Goal: Task Accomplishment & Management: Use online tool/utility

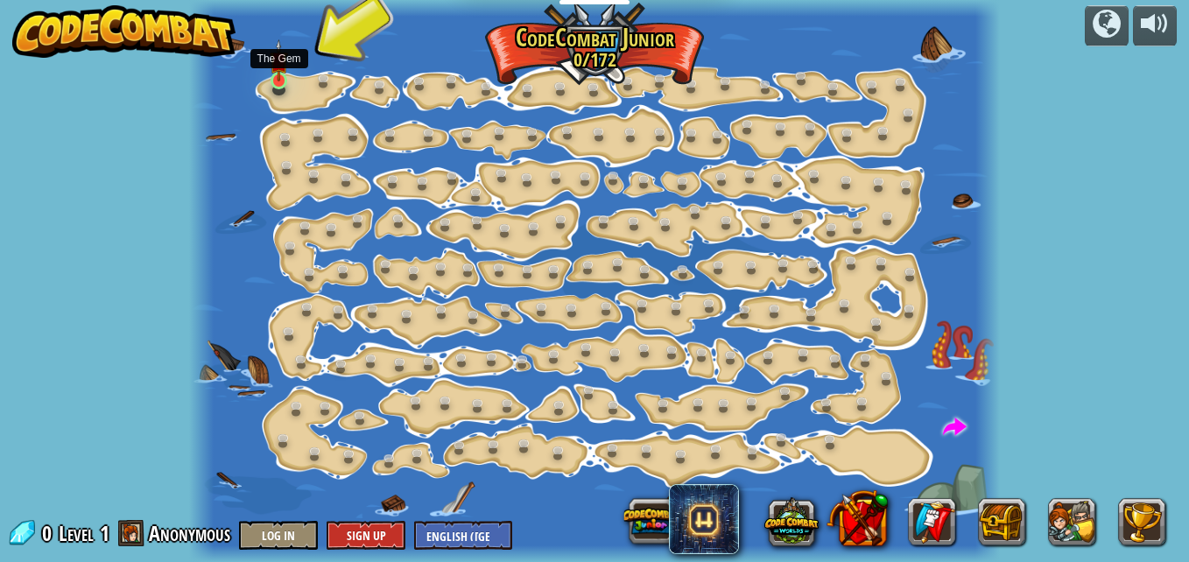
click at [272, 74] on img at bounding box center [279, 60] width 18 height 43
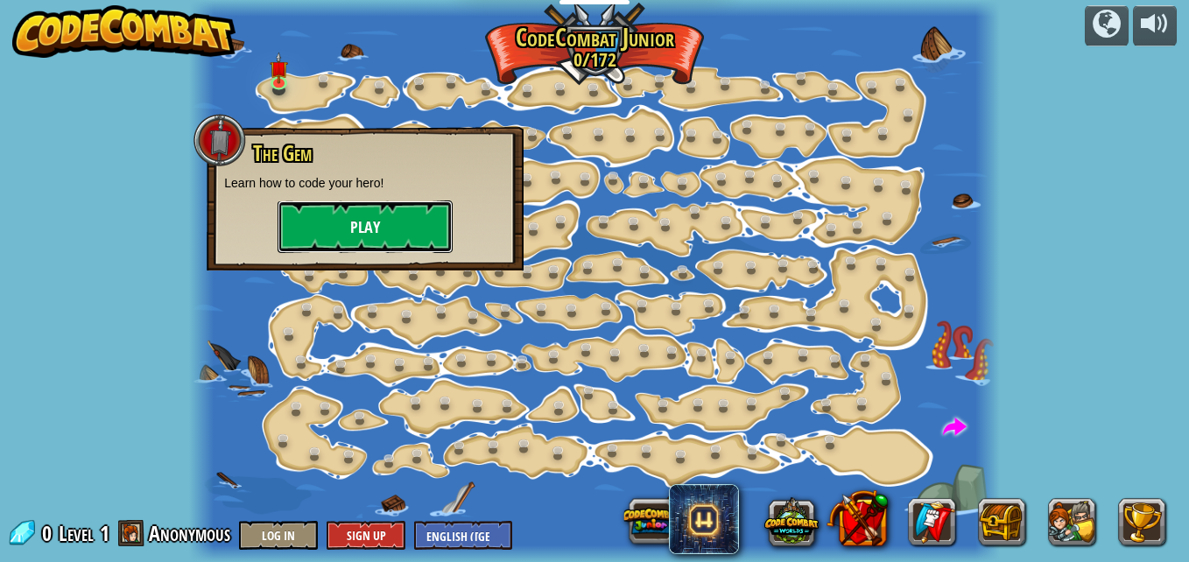
click at [377, 219] on button "Play" at bounding box center [365, 227] width 175 height 53
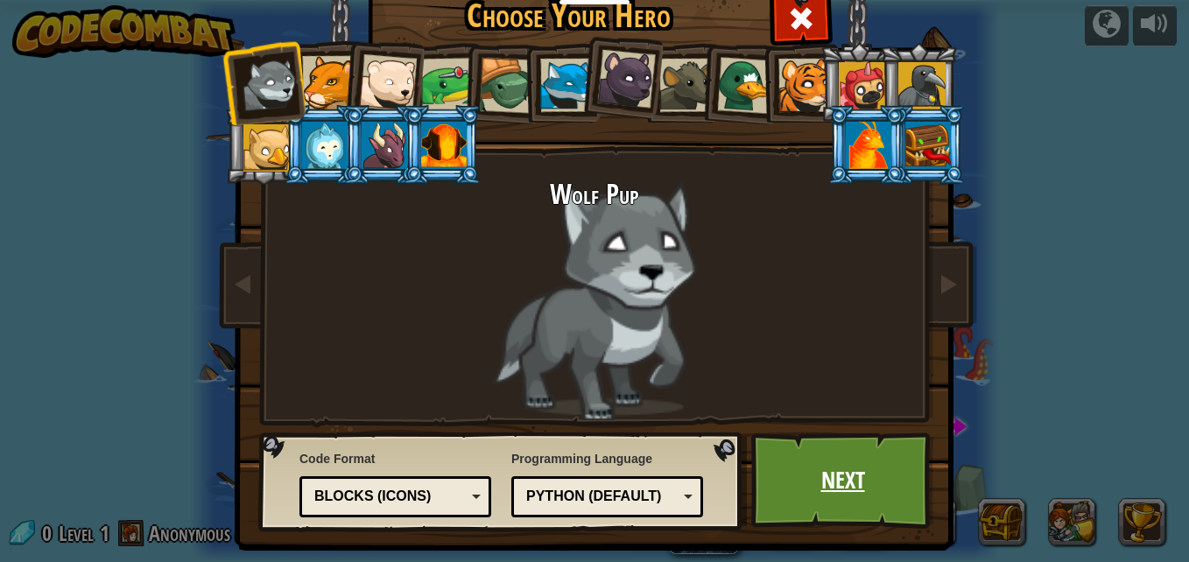
click at [829, 457] on link "Next" at bounding box center [843, 481] width 183 height 96
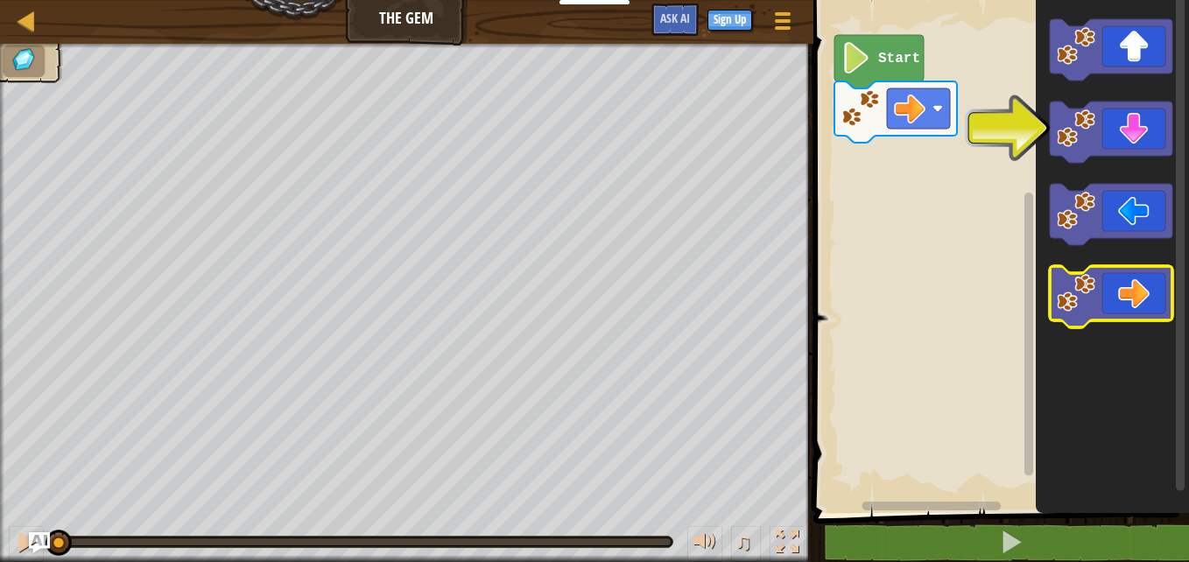
click at [1120, 302] on icon "Blockly Workspace" at bounding box center [1111, 296] width 123 height 61
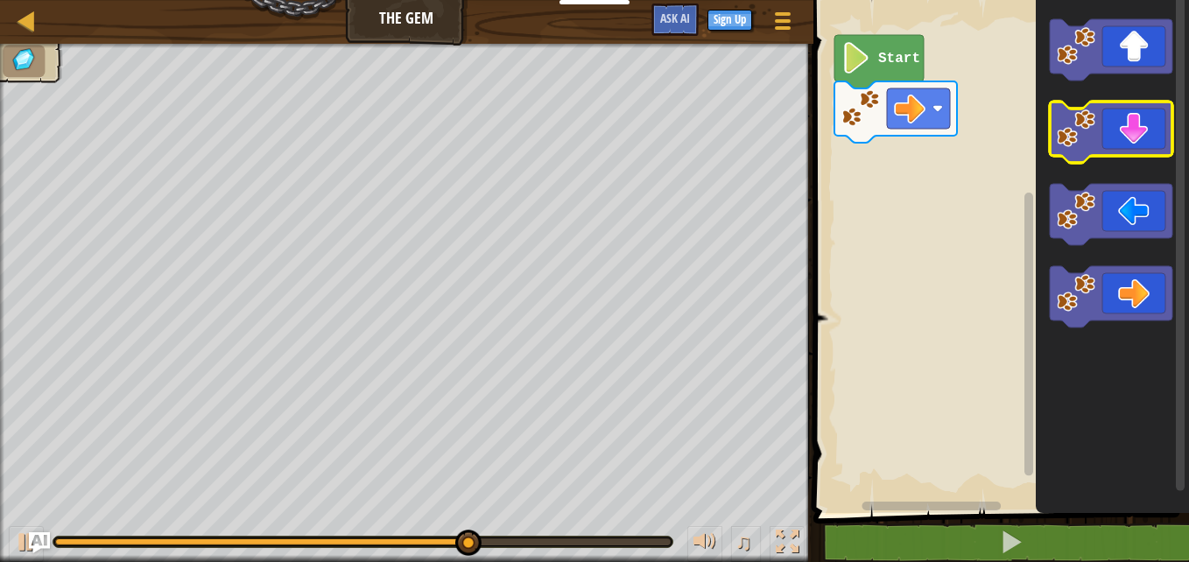
click at [1125, 138] on icon "Blockly Workspace" at bounding box center [1111, 132] width 123 height 61
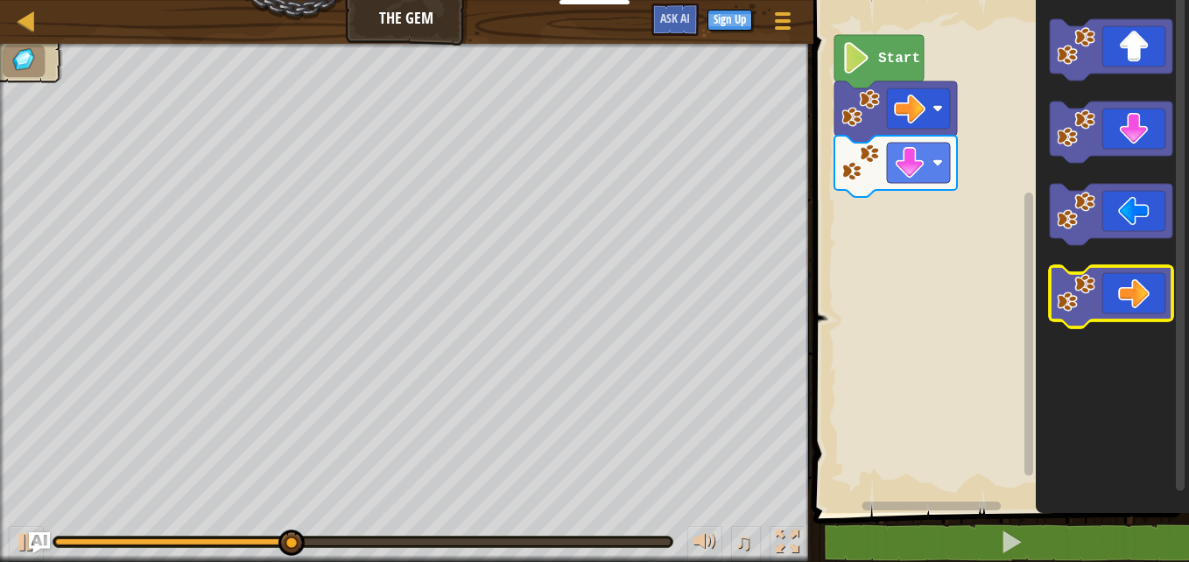
click at [1141, 284] on icon "Blockly Workspace" at bounding box center [1111, 296] width 123 height 61
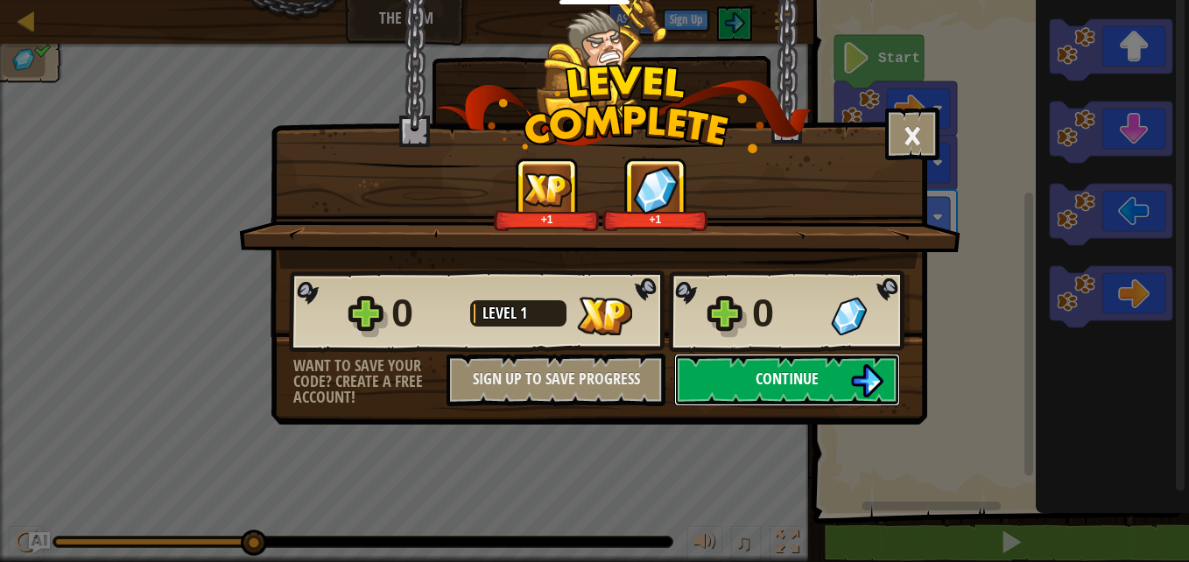
click at [797, 373] on span "Continue" at bounding box center [787, 379] width 63 height 22
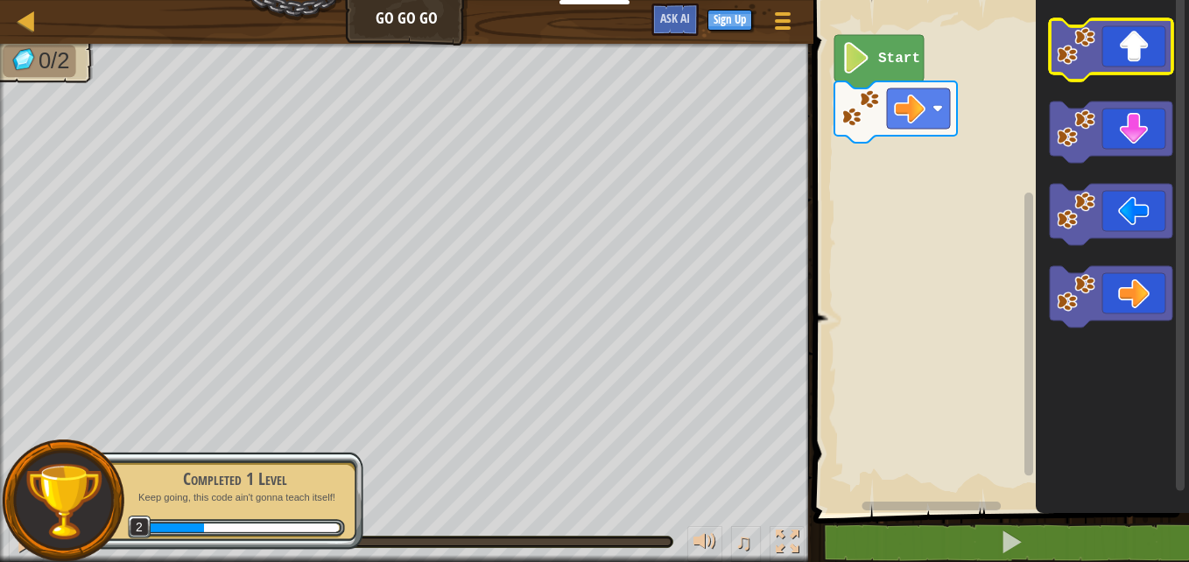
click at [1111, 70] on icon "Blockly Workspace" at bounding box center [1111, 49] width 123 height 61
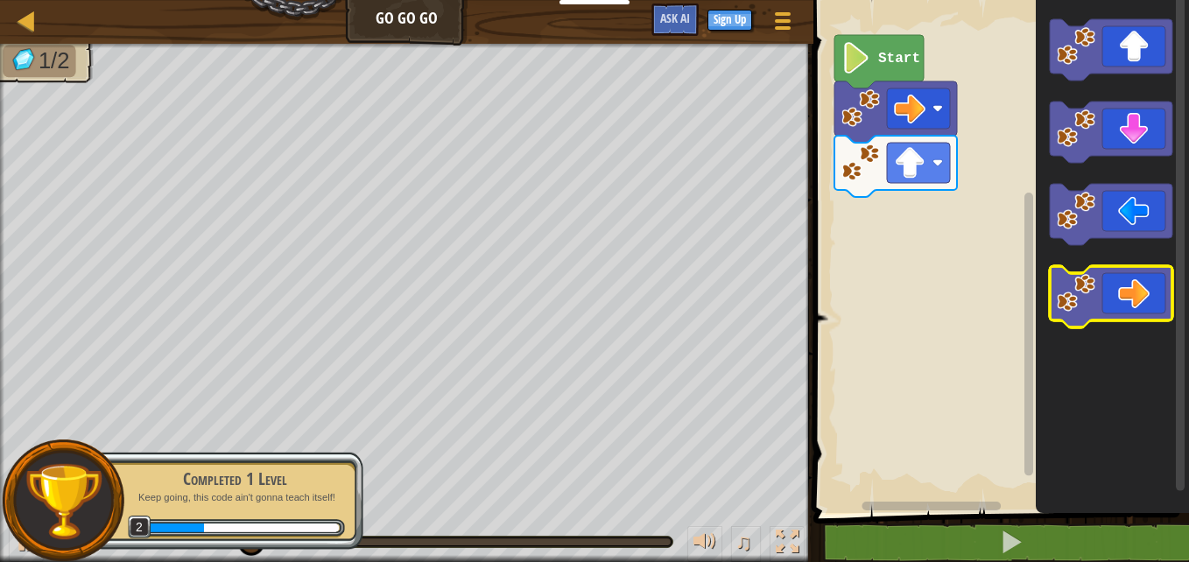
click at [1139, 293] on icon "Blockly Workspace" at bounding box center [1111, 296] width 123 height 61
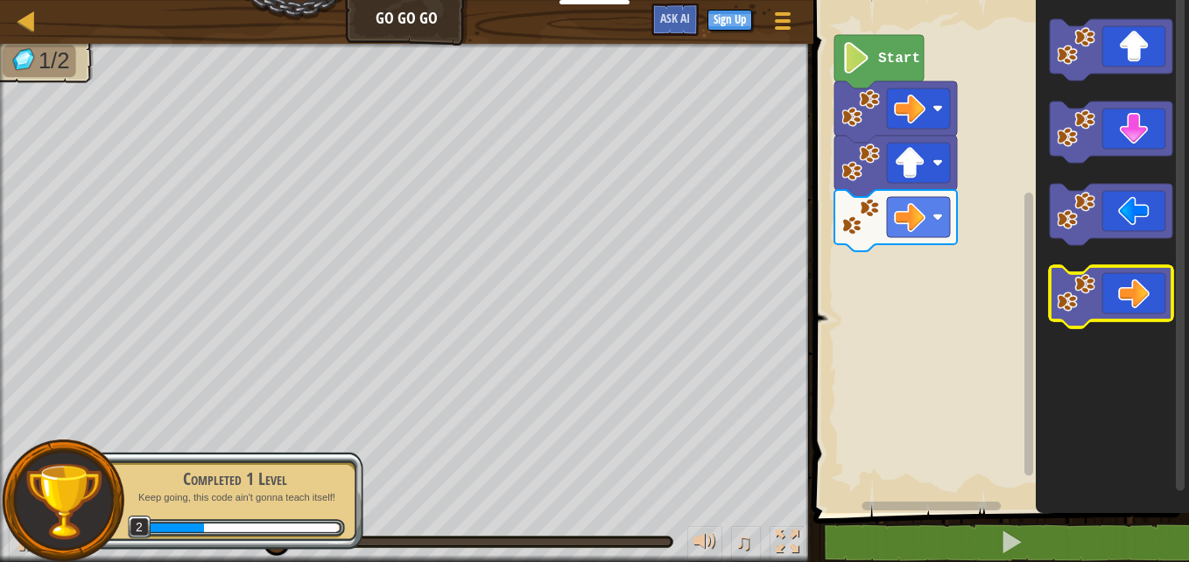
click at [1139, 293] on icon "Blockly Workspace" at bounding box center [1111, 296] width 123 height 61
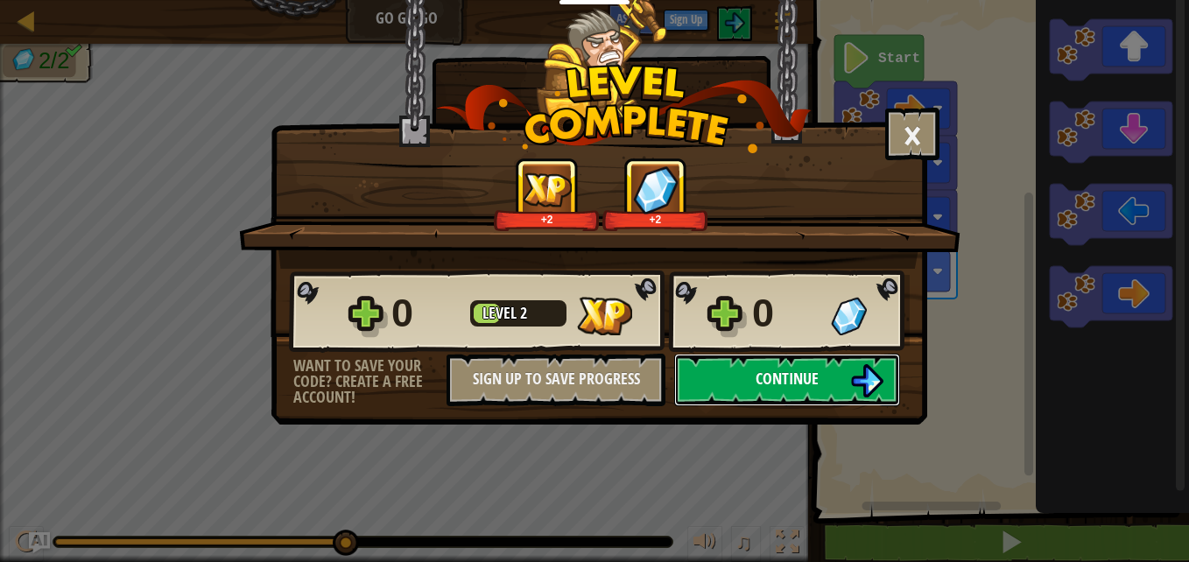
click at [862, 374] on img at bounding box center [866, 380] width 33 height 33
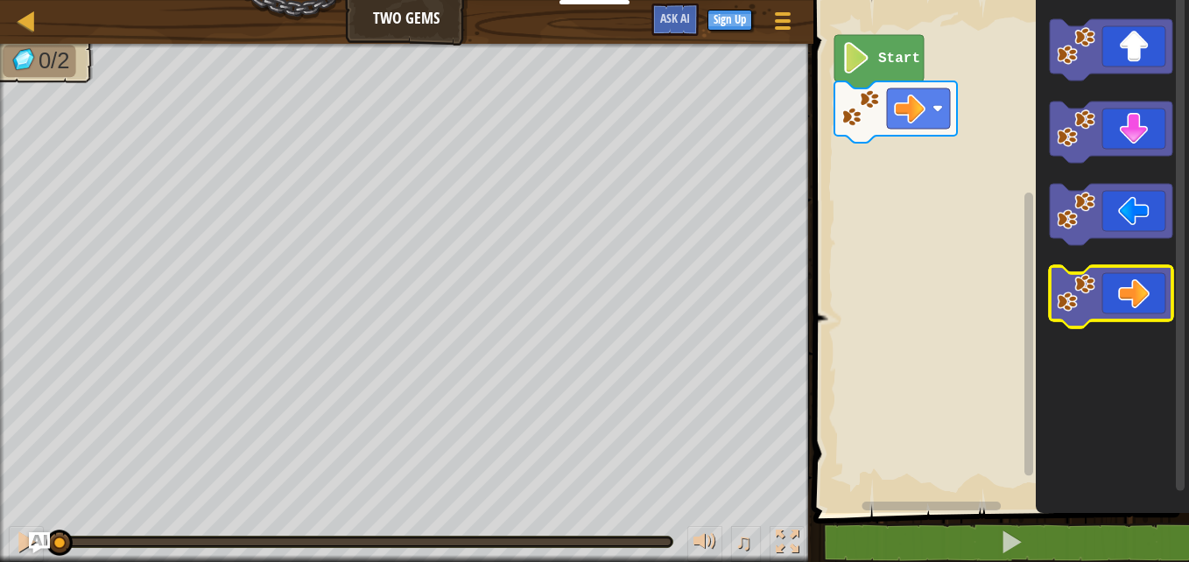
click at [1133, 310] on icon "Blockly Workspace" at bounding box center [1111, 296] width 123 height 61
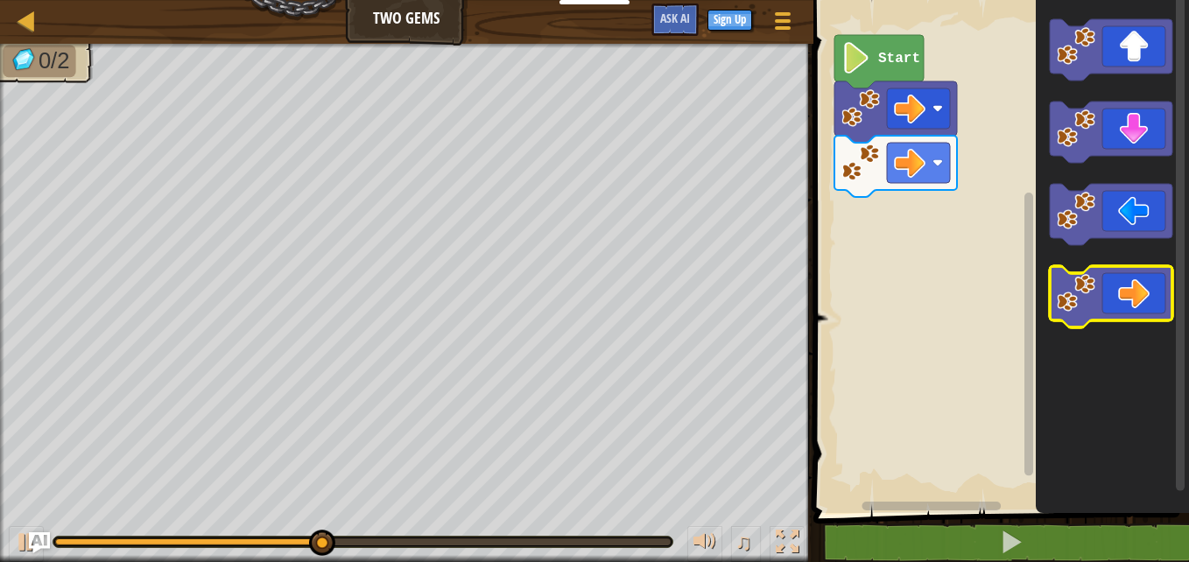
click at [1133, 310] on icon "Blockly Workspace" at bounding box center [1111, 296] width 123 height 61
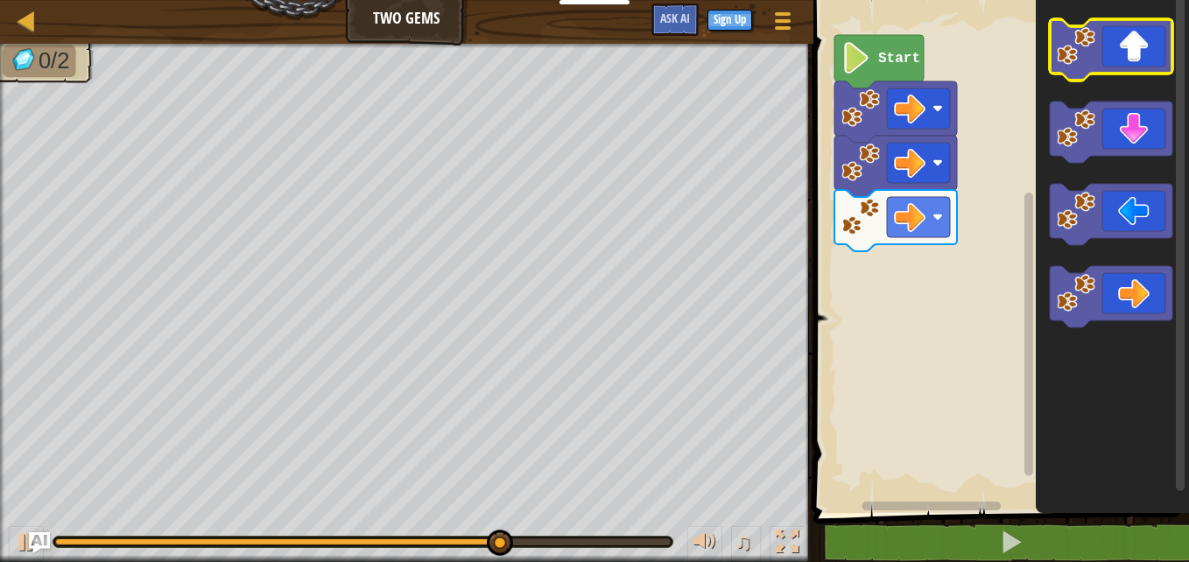
click at [1114, 54] on icon "Blockly Workspace" at bounding box center [1111, 49] width 123 height 61
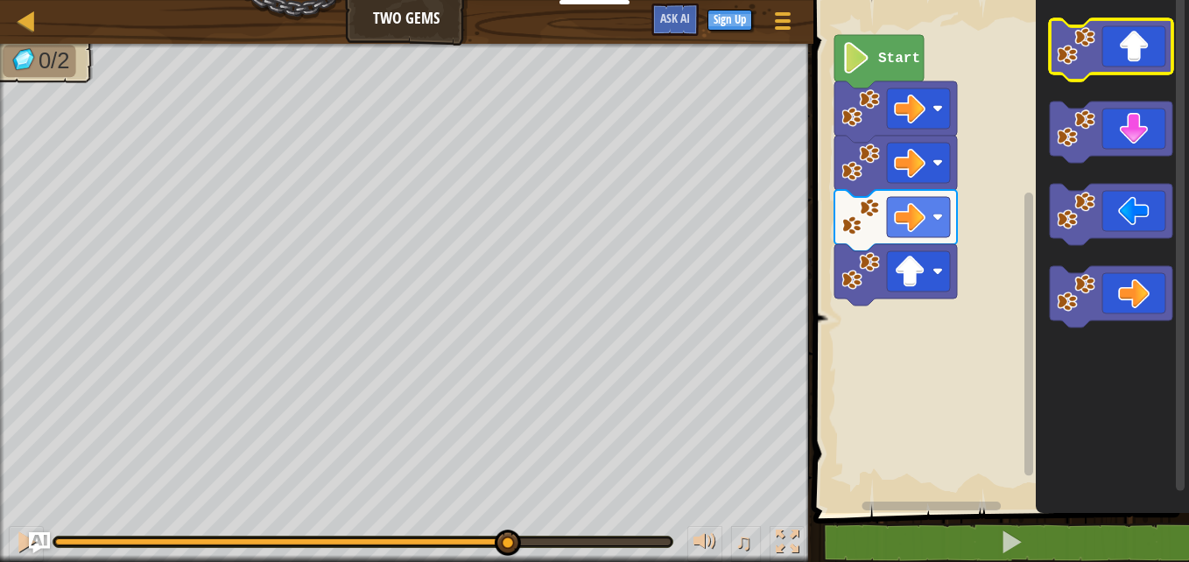
click at [1135, 81] on icon "Blockly Workspace" at bounding box center [1111, 49] width 123 height 61
click img
click at [1100, 81] on icon "Blockly Workspace" at bounding box center [1111, 49] width 123 height 61
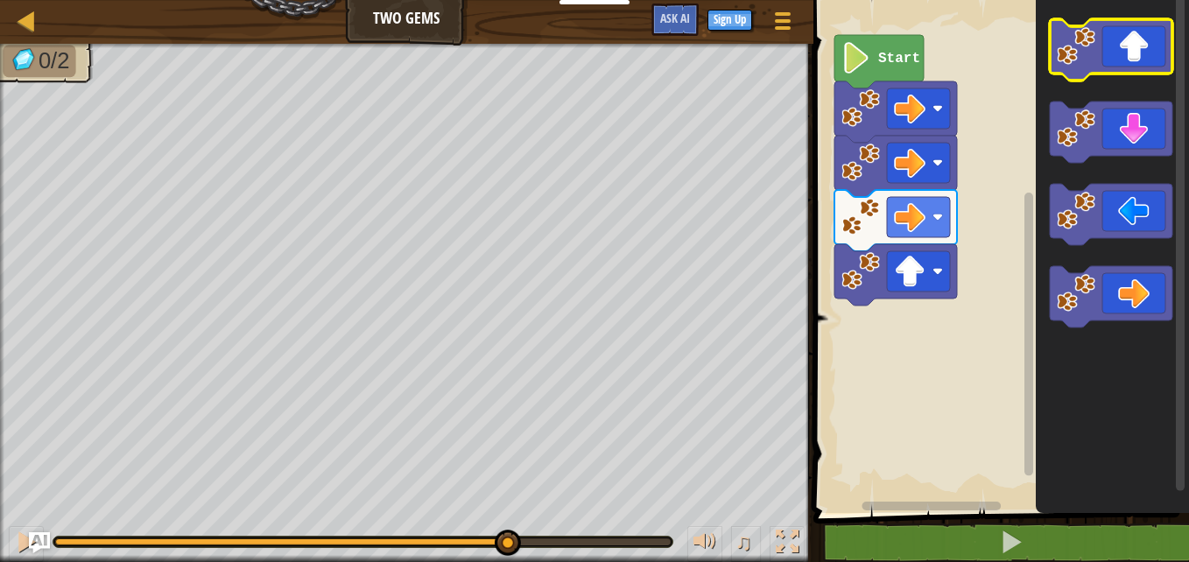
click at [1119, 81] on icon "Blockly Workspace" at bounding box center [1111, 49] width 123 height 61
click button "Continue"
click at [1146, 81] on icon "Blockly Workspace" at bounding box center [1111, 49] width 123 height 61
click at [1116, 81] on icon "Blockly Workspace" at bounding box center [1111, 49] width 123 height 61
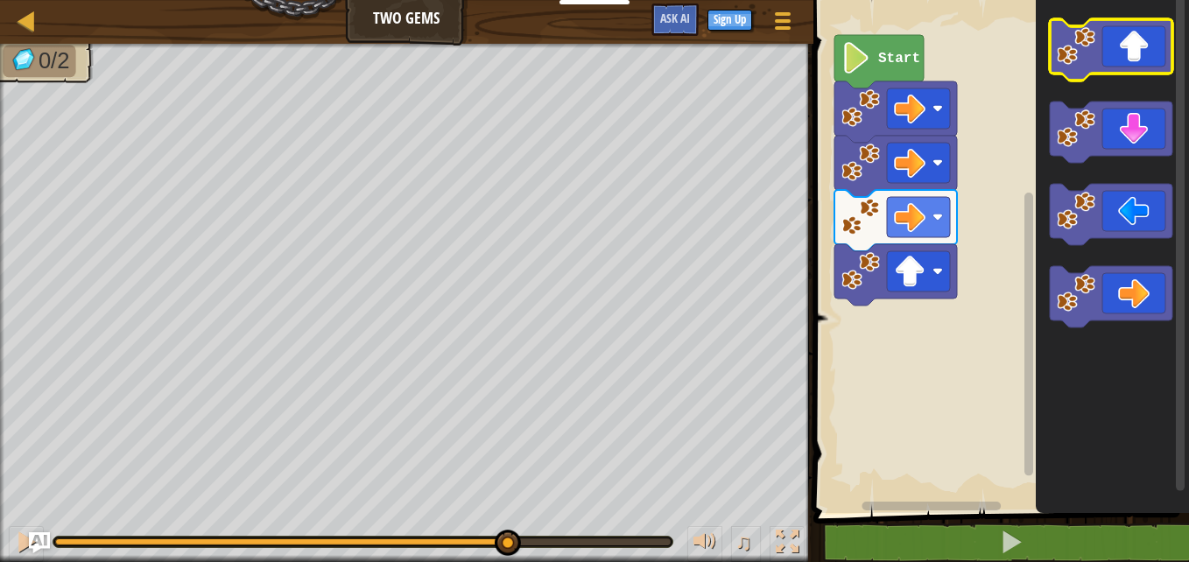
click at [1118, 81] on icon "Blockly Workspace" at bounding box center [1111, 49] width 123 height 61
